Goal: Task Accomplishment & Management: Manage account settings

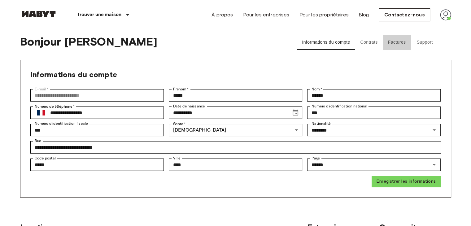
click at [404, 42] on button "Factures" at bounding box center [397, 42] width 28 height 15
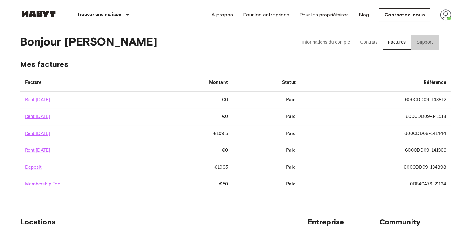
click at [428, 48] on button "Support" at bounding box center [425, 42] width 28 height 15
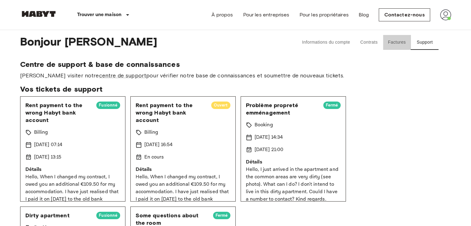
click at [400, 46] on button "Factures" at bounding box center [397, 42] width 28 height 15
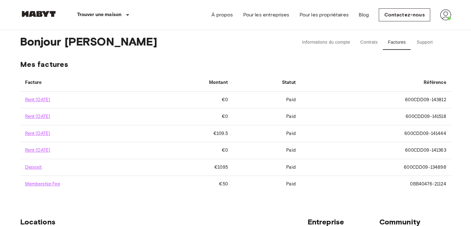
click at [364, 54] on div "Bonjour Marie Informations du compte Contrats Factures Support" at bounding box center [235, 42] width 431 height 25
click at [366, 51] on div "Bonjour Marie Informations du compte Contrats Factures Support" at bounding box center [235, 42] width 431 height 25
click at [367, 47] on button "Contrats" at bounding box center [369, 42] width 28 height 15
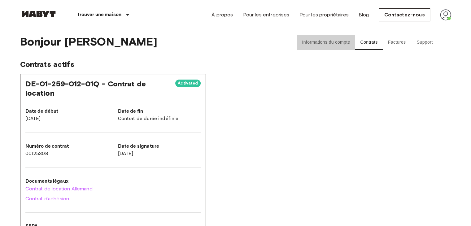
click at [334, 44] on button "Informations du compte" at bounding box center [326, 42] width 58 height 15
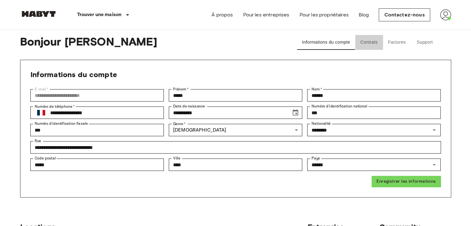
click at [371, 38] on button "Contrats" at bounding box center [369, 42] width 28 height 15
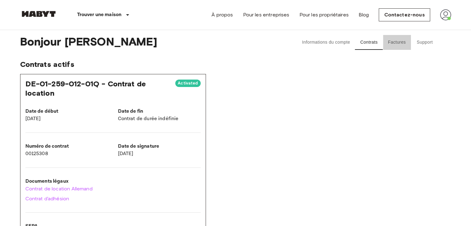
click at [389, 38] on button "Factures" at bounding box center [397, 42] width 28 height 15
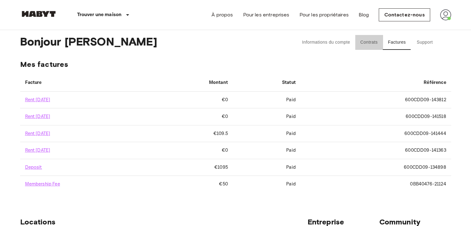
click at [378, 42] on button "Contrats" at bounding box center [369, 42] width 28 height 15
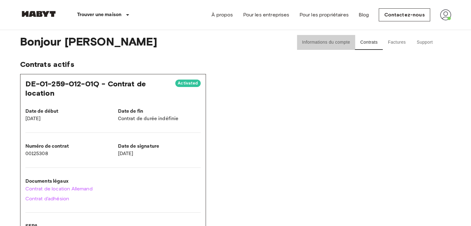
click at [321, 43] on button "Informations du compte" at bounding box center [326, 42] width 58 height 15
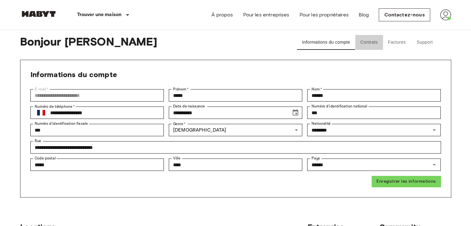
click at [367, 43] on button "Contrats" at bounding box center [369, 42] width 28 height 15
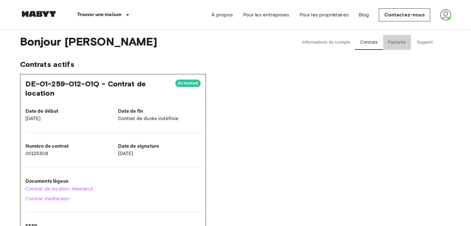
click at [399, 45] on button "Factures" at bounding box center [397, 42] width 28 height 15
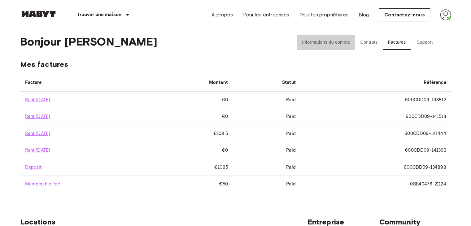
click at [337, 43] on button "Informations du compte" at bounding box center [326, 42] width 58 height 15
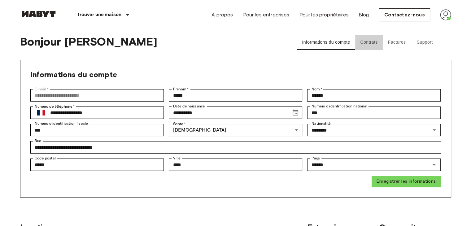
click at [366, 43] on button "Contrats" at bounding box center [369, 42] width 28 height 15
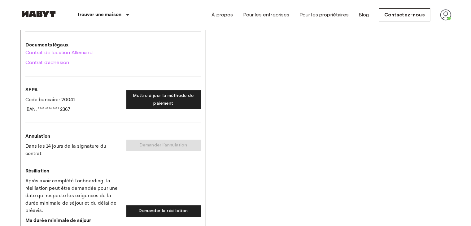
scroll to position [137, 0]
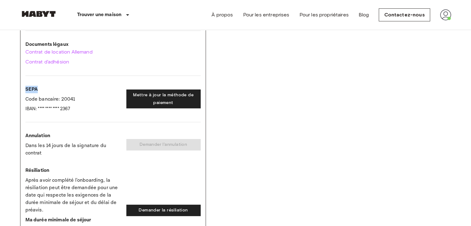
drag, startPoint x: 44, startPoint y: 86, endPoint x: 23, endPoint y: 88, distance: 20.9
click at [23, 88] on div "DE-01-259-012-01Q - Contrat de location Activated Date de début 4 sept. 2025 Da…" at bounding box center [113, 98] width 186 height 322
click at [13, 99] on div "Bonjour Marie Informations du compte Contrats Factures Support Contrats actifs …" at bounding box center [236, 148] width 446 height 510
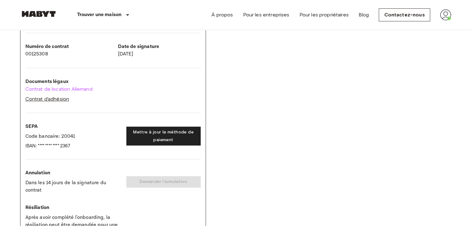
scroll to position [0, 0]
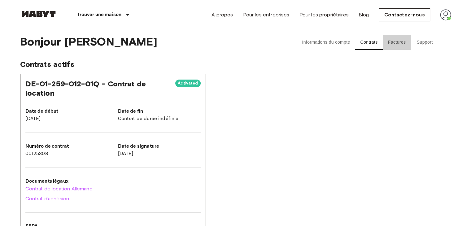
click at [398, 43] on button "Factures" at bounding box center [397, 42] width 28 height 15
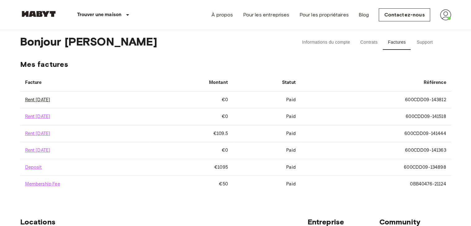
click at [50, 99] on link "Rent October 2025" at bounding box center [37, 100] width 25 height 6
click at [50, 131] on link "Rent September 2025" at bounding box center [37, 134] width 25 height 6
click at [428, 45] on button "Support" at bounding box center [425, 42] width 28 height 15
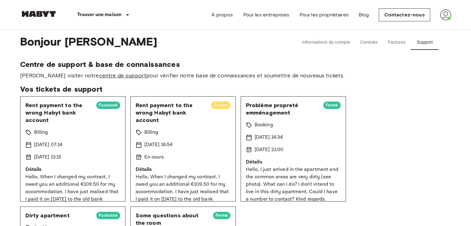
click at [99, 72] on link "centre de support" at bounding box center [122, 75] width 47 height 7
click at [398, 41] on button "Factures" at bounding box center [397, 42] width 28 height 15
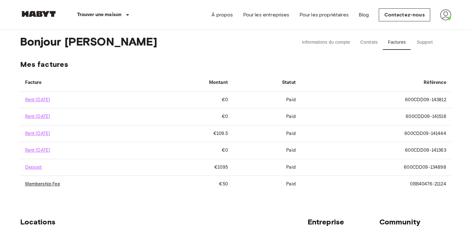
click at [52, 183] on link "Membership Fee" at bounding box center [42, 184] width 35 height 6
click at [34, 167] on link "Deposit" at bounding box center [33, 167] width 17 height 6
click at [43, 150] on link "Rent September 2025" at bounding box center [37, 150] width 25 height 6
click at [50, 131] on link "Rent September 2025" at bounding box center [37, 134] width 25 height 6
click at [50, 115] on link "Rent September 2025" at bounding box center [37, 117] width 25 height 6
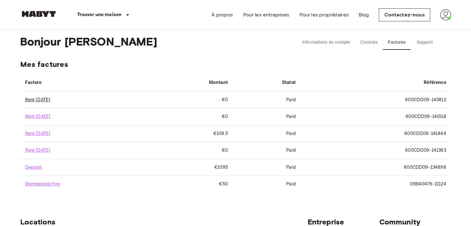
click at [50, 101] on link "Rent October 2025" at bounding box center [37, 100] width 25 height 6
click at [183, 11] on div "Trouver une maison Europe Amsterdam Berlin Brussels Cologne Dusseldorf Frankfur…" at bounding box center [235, 15] width 431 height 30
click at [50, 116] on link "Rent September 2025" at bounding box center [37, 117] width 25 height 6
click at [50, 151] on link "Rent September 2025" at bounding box center [37, 150] width 25 height 6
click at [50, 114] on link "Rent September 2025" at bounding box center [37, 117] width 25 height 6
